Goal: Transaction & Acquisition: Obtain resource

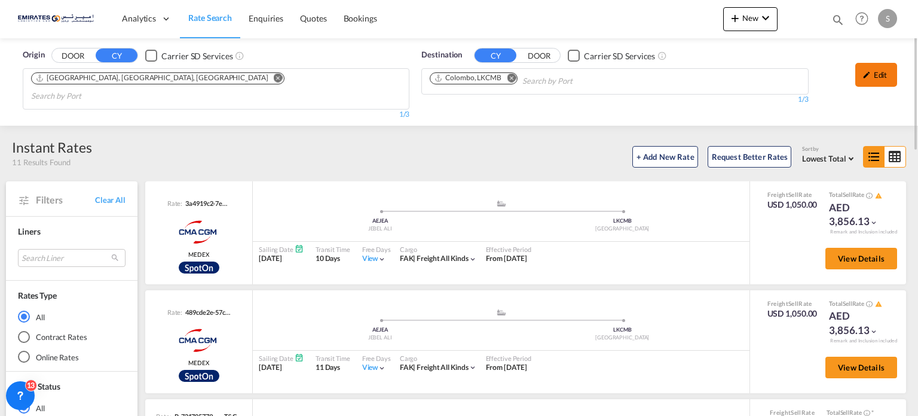
click at [868, 71] on md-icon "icon-pencil" at bounding box center [867, 75] width 8 height 8
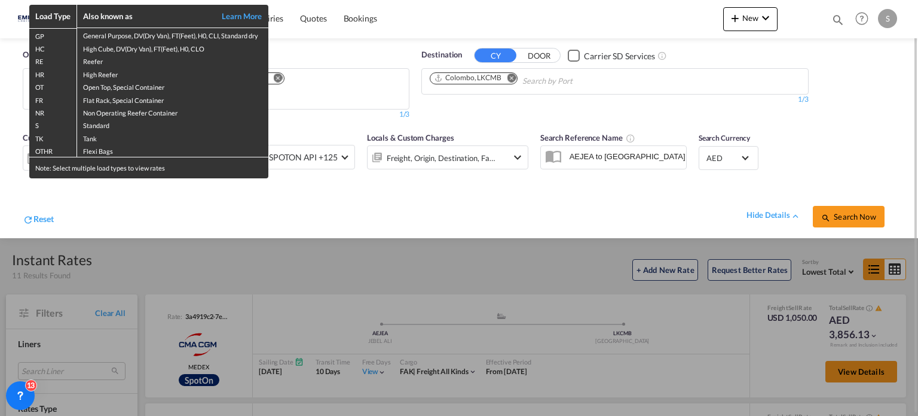
click at [94, 203] on div "Load Type Also known as Learn More GP General Purpose, DV(Dry Van), FT(Feet), H…" at bounding box center [459, 208] width 918 height 416
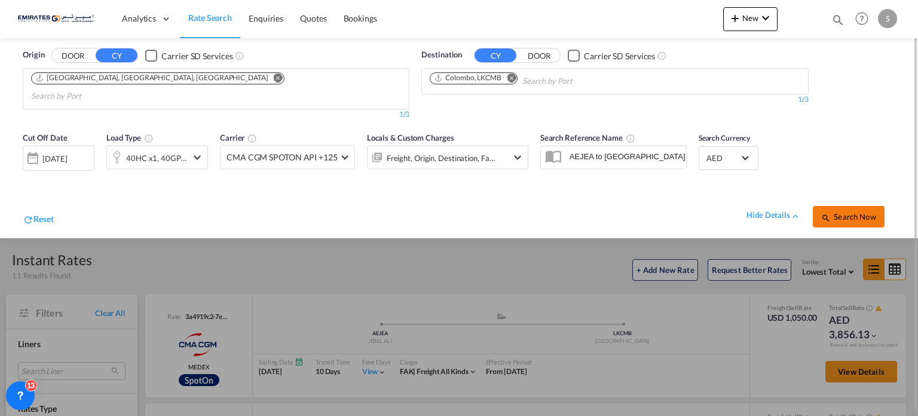
click at [835, 212] on span "Search Now" at bounding box center [849, 217] width 54 height 10
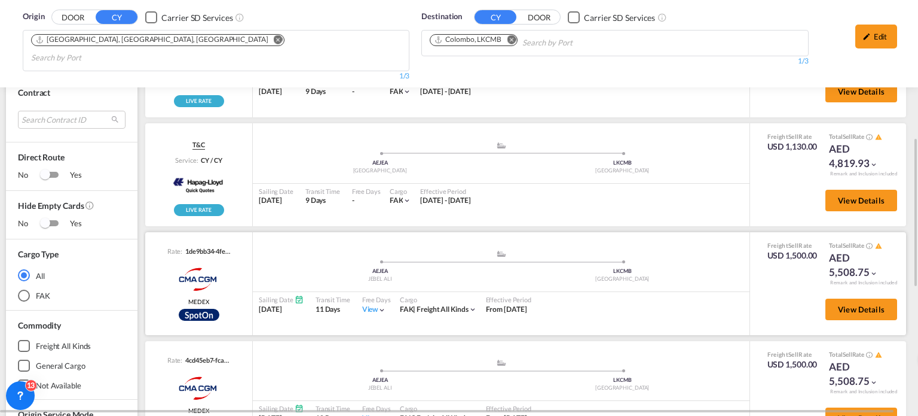
scroll to position [145, 0]
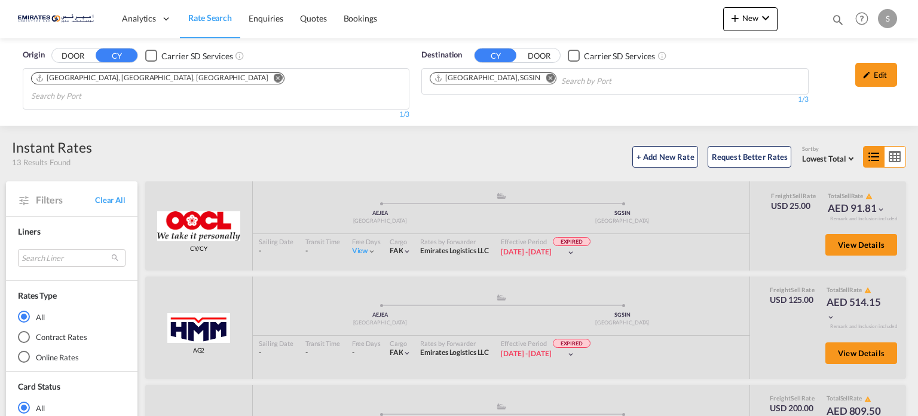
click at [546, 78] on md-icon "Remove" at bounding box center [550, 78] width 9 height 9
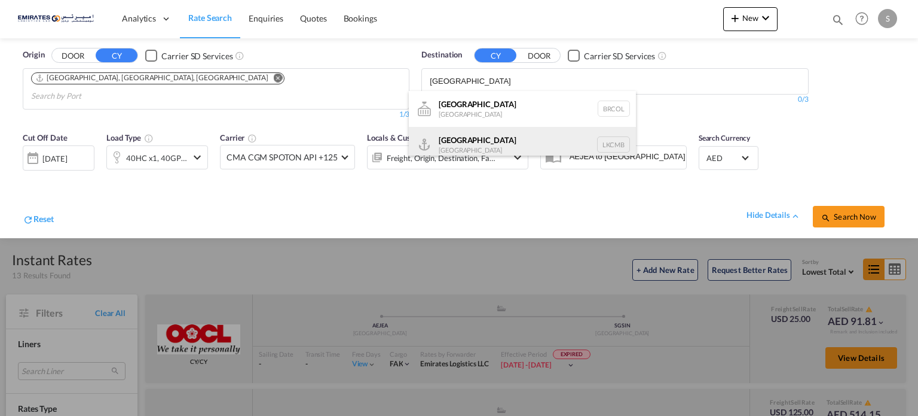
type input "[GEOGRAPHIC_DATA]"
click at [459, 149] on div "Colombo [GEOGRAPHIC_DATA] LKCMB" at bounding box center [522, 145] width 227 height 36
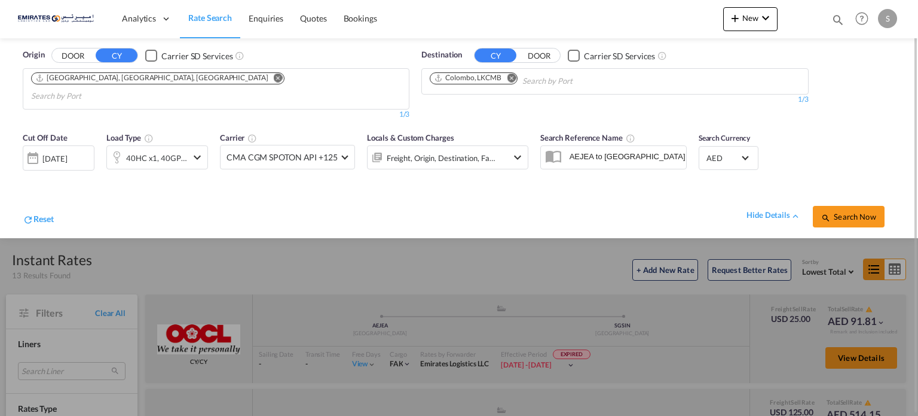
click at [66, 153] on div "[DATE]" at bounding box center [54, 158] width 25 height 11
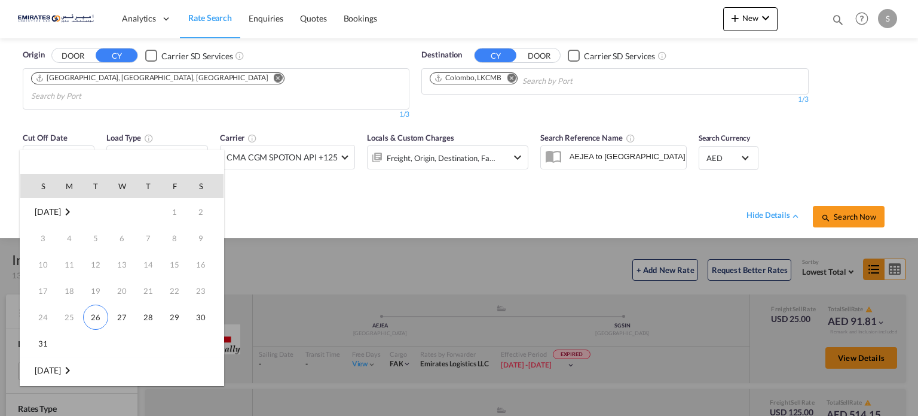
click at [75, 214] on md-icon "August 2025" at bounding box center [67, 212] width 14 height 14
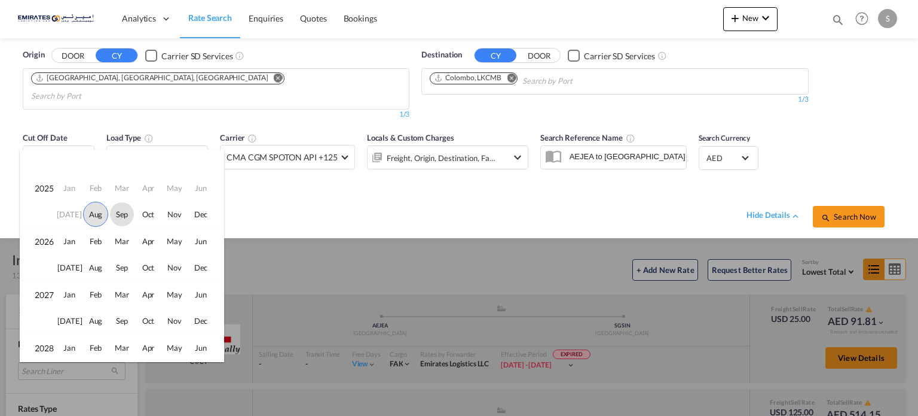
click at [115, 215] on span "Sep" at bounding box center [122, 214] width 24 height 24
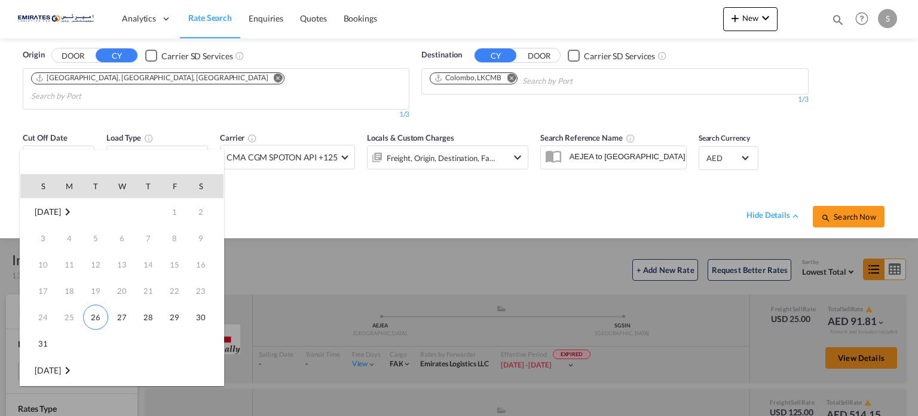
scroll to position [158, 0]
click at [117, 265] on span "10" at bounding box center [122, 265] width 24 height 24
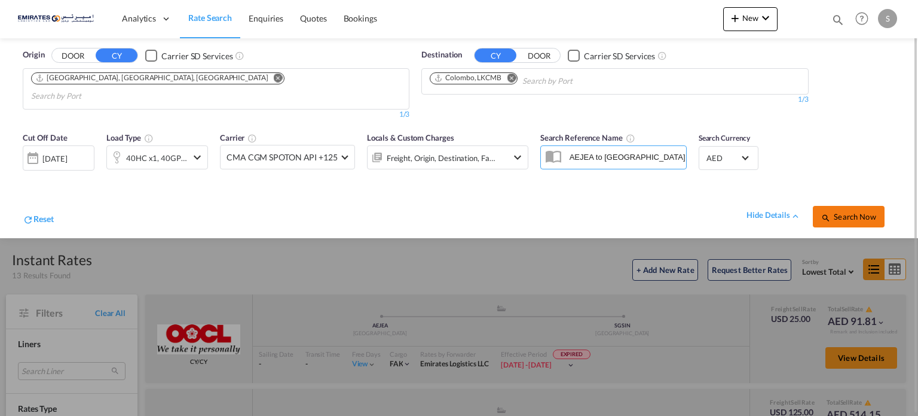
click at [848, 212] on span "Search Now" at bounding box center [849, 217] width 54 height 10
